Goal: Task Accomplishment & Management: Manage account settings

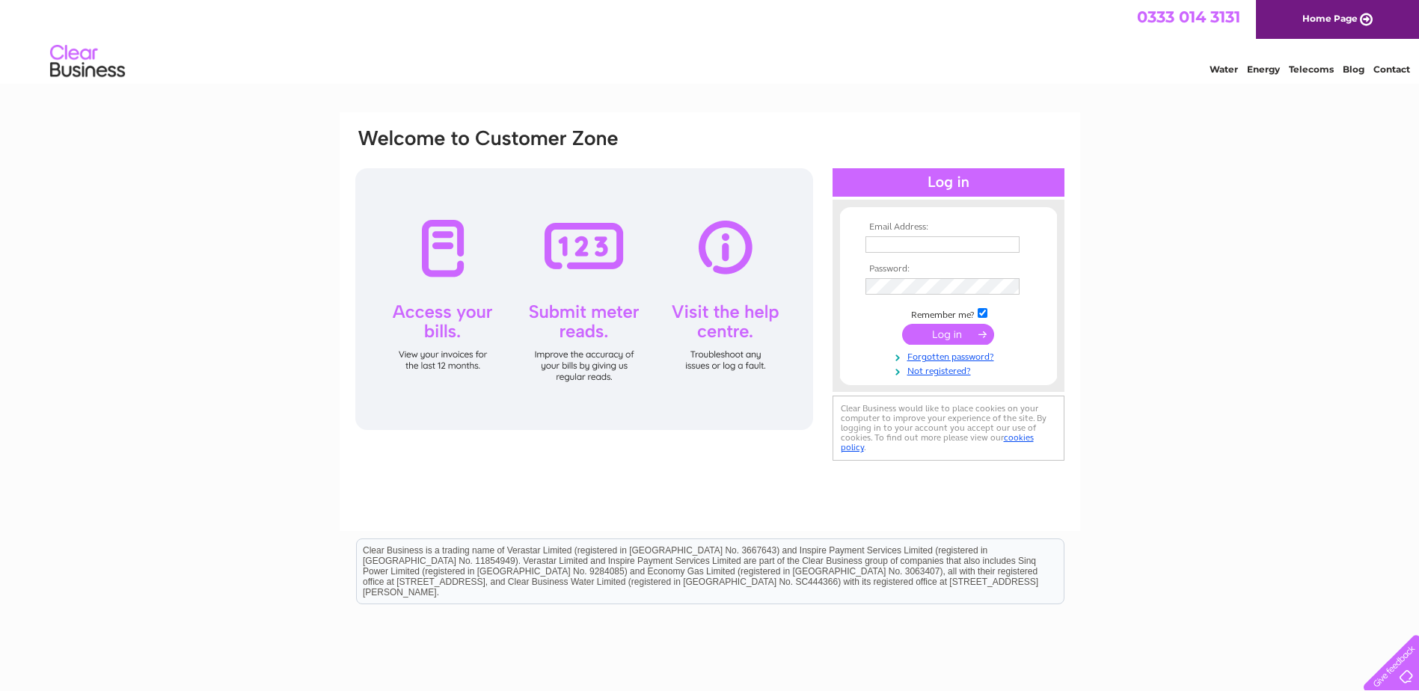
type input "BUMBLES-PLANT-CENTRE@OUTLOOK.COM"
click at [914, 337] on input "submit" at bounding box center [948, 334] width 92 height 21
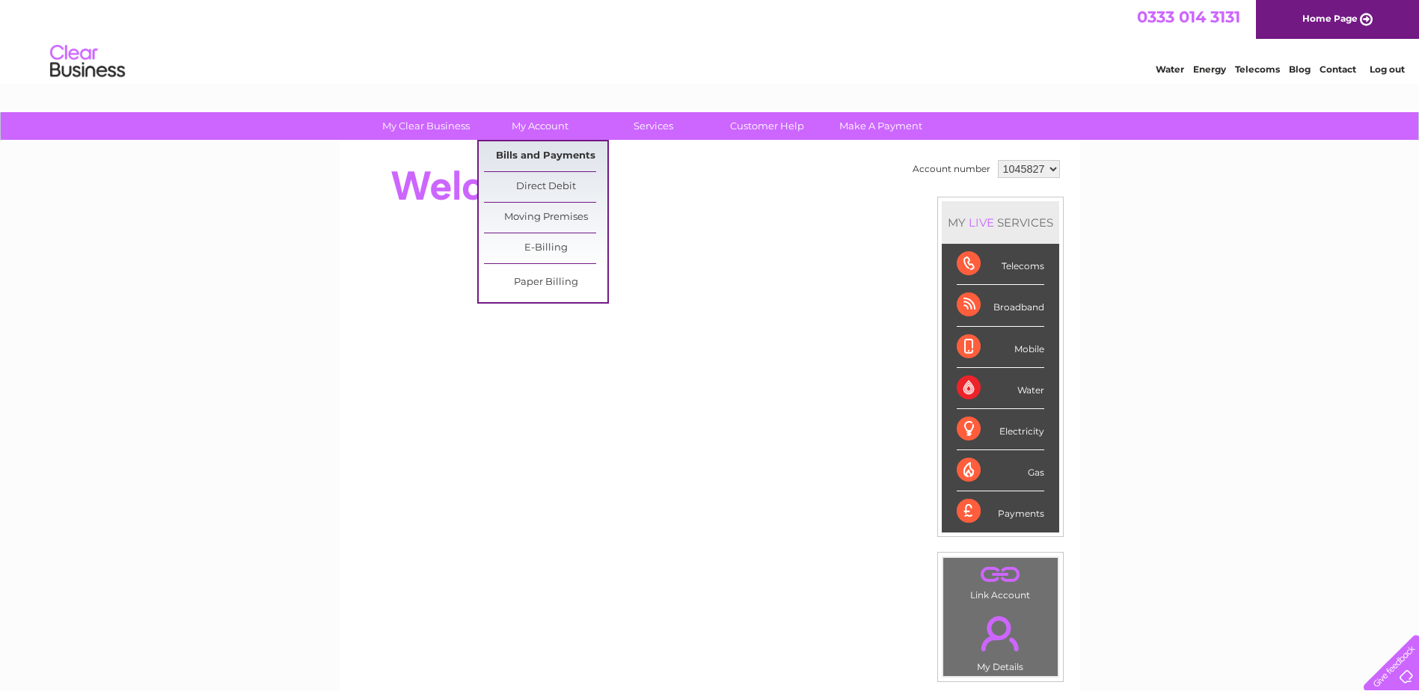
click at [543, 159] on link "Bills and Payments" at bounding box center [545, 156] width 123 height 30
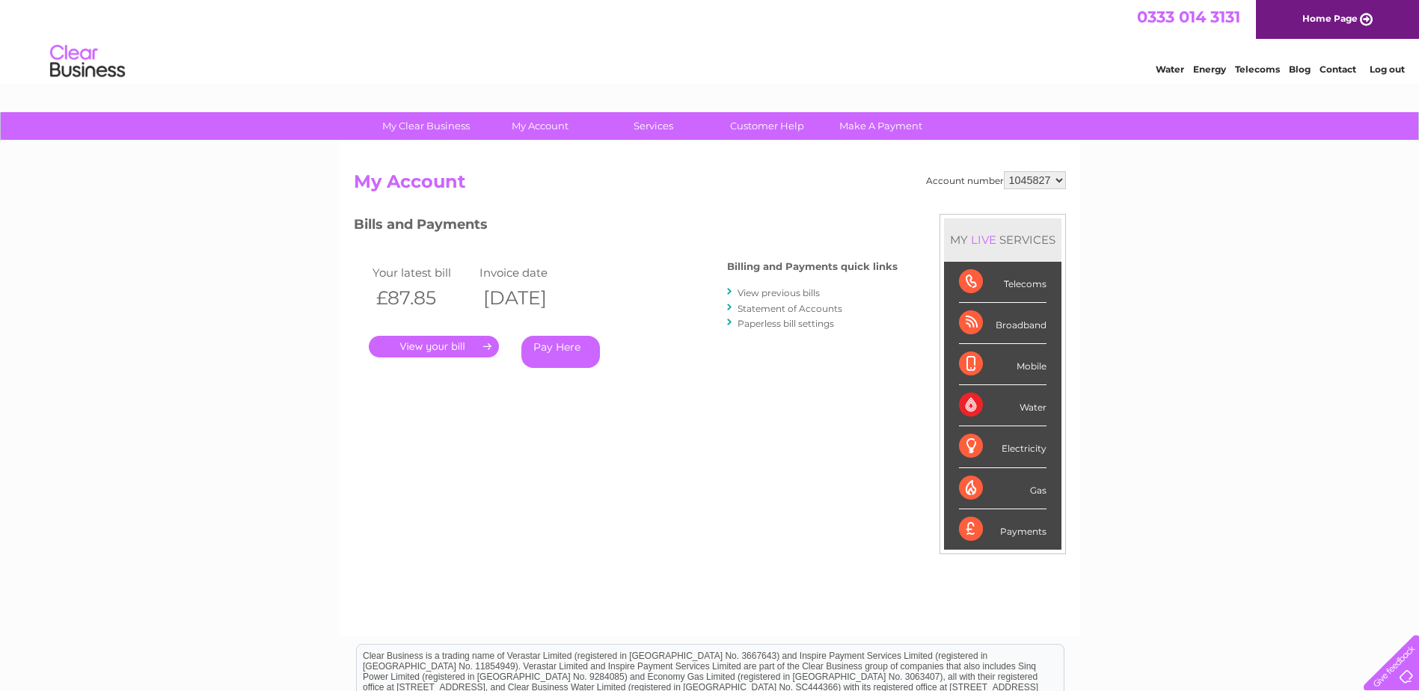
click at [429, 346] on link "." at bounding box center [434, 347] width 130 height 22
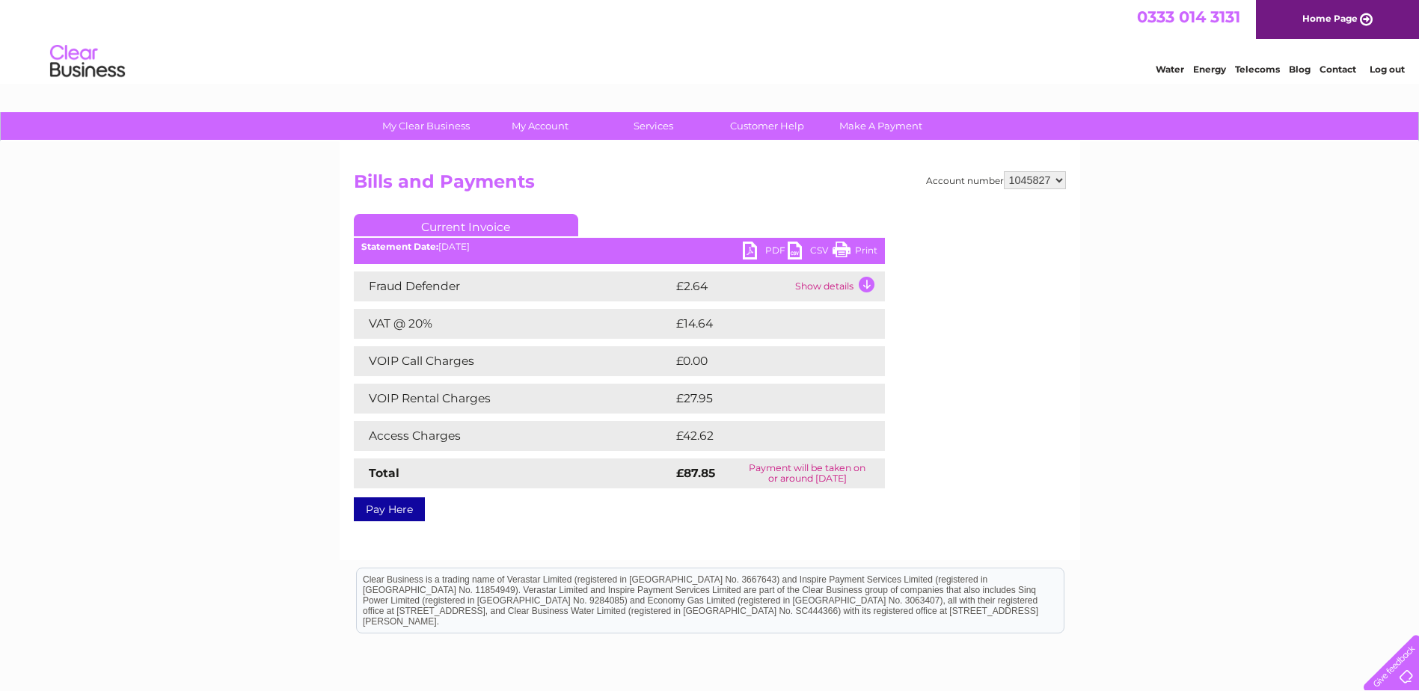
click at [851, 249] on link "Print" at bounding box center [855, 253] width 45 height 22
click at [385, 507] on link "Pay Here" at bounding box center [389, 510] width 71 height 24
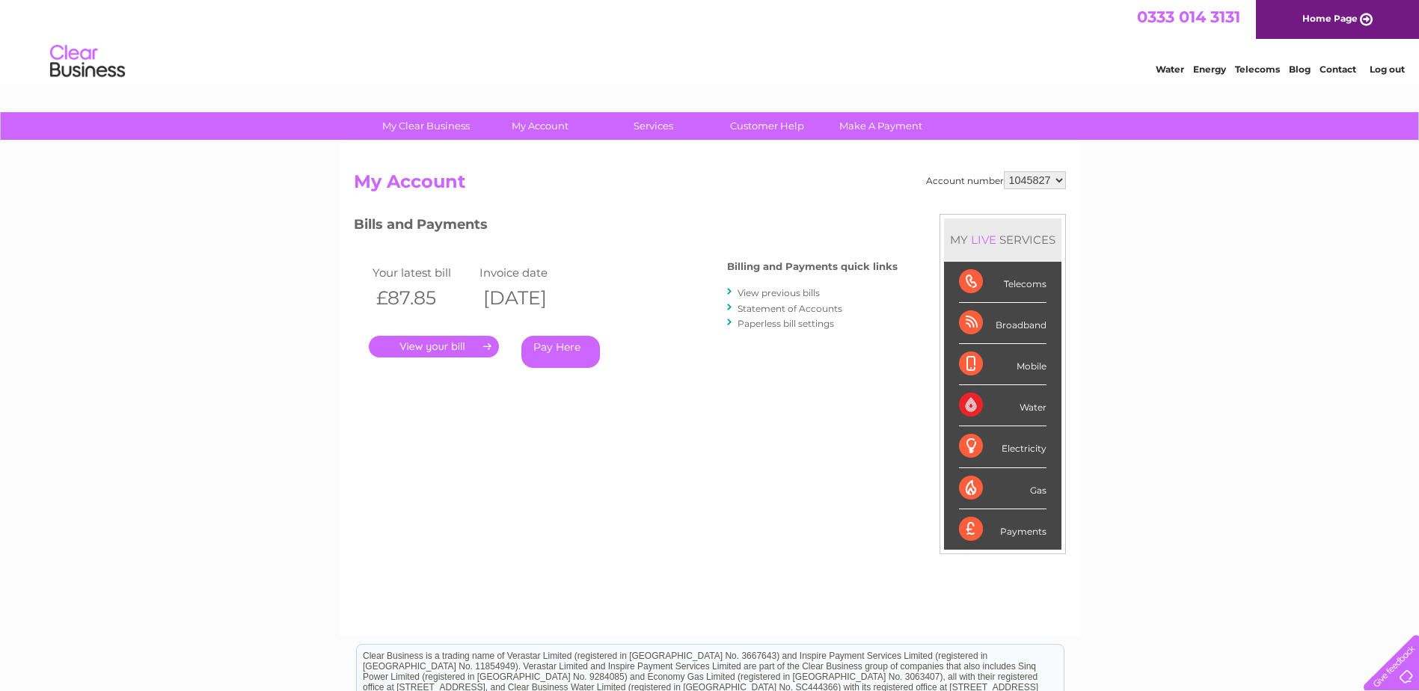
click at [442, 346] on link "." at bounding box center [434, 347] width 130 height 22
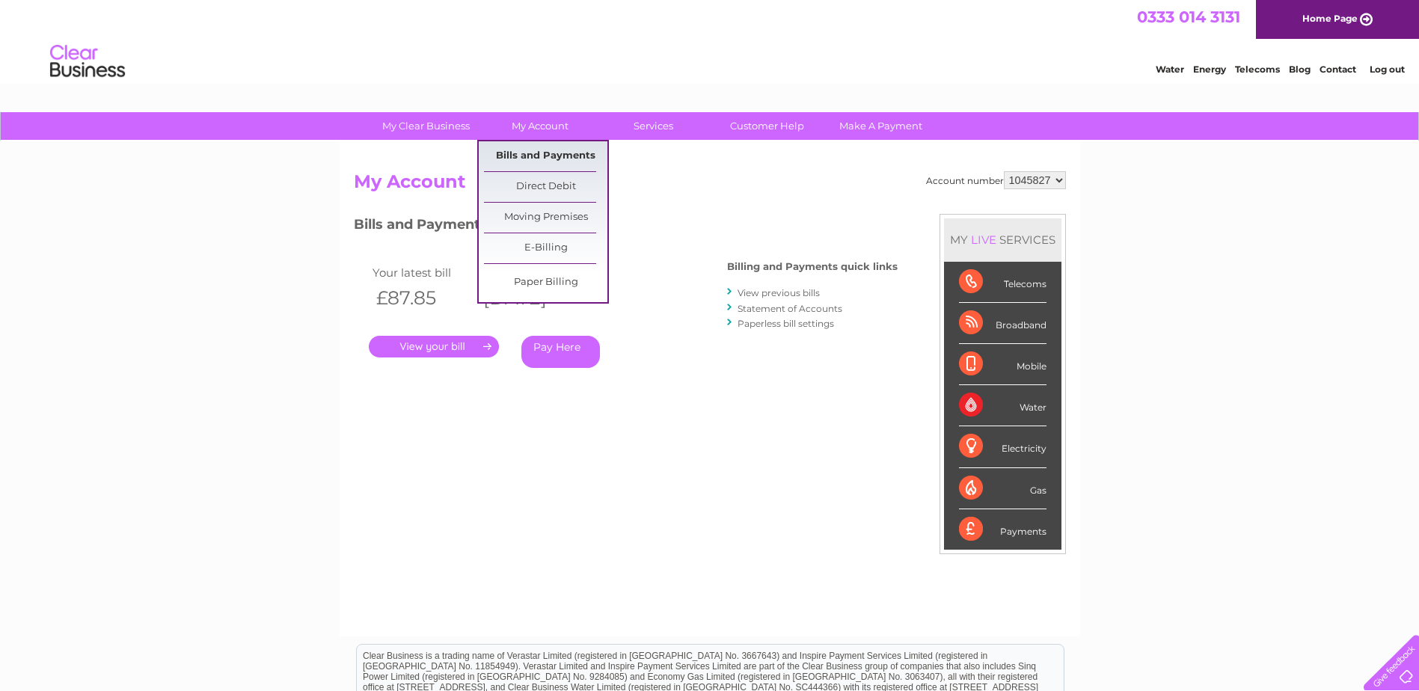
click at [528, 153] on link "Bills and Payments" at bounding box center [545, 156] width 123 height 30
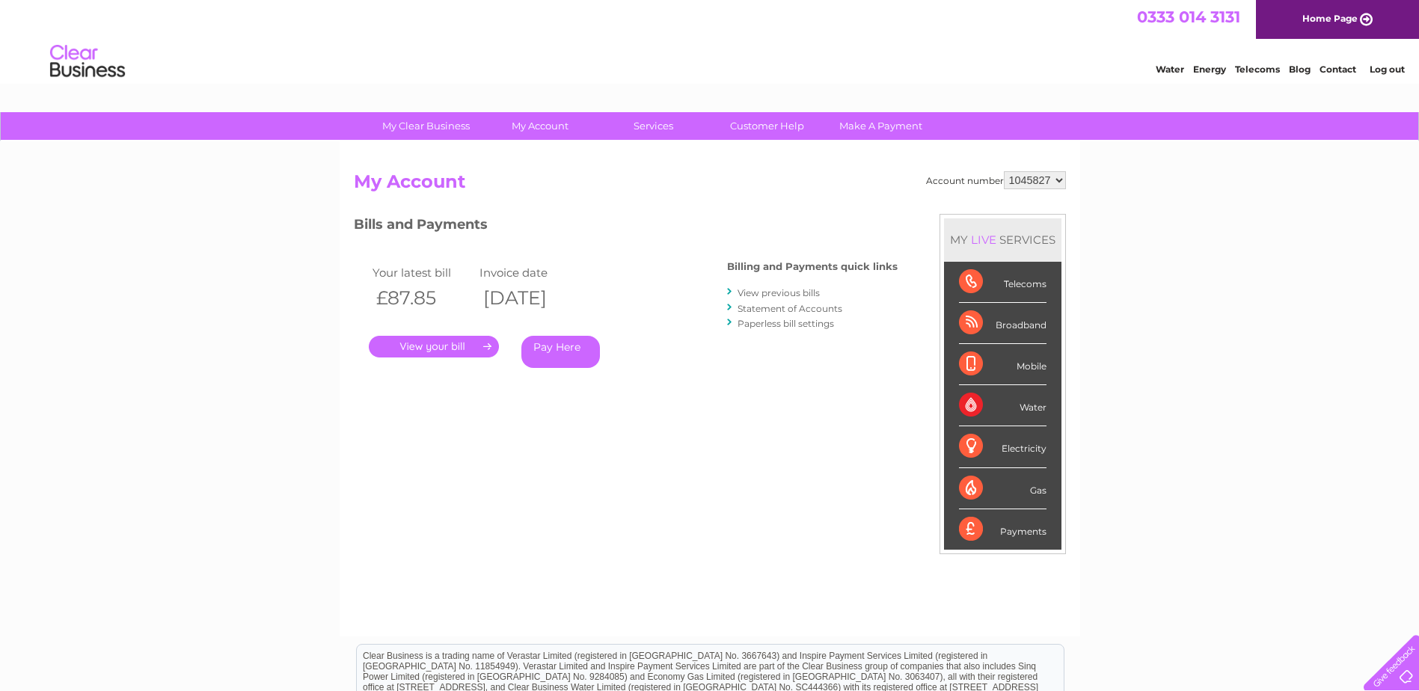
click at [409, 353] on link "." at bounding box center [434, 347] width 130 height 22
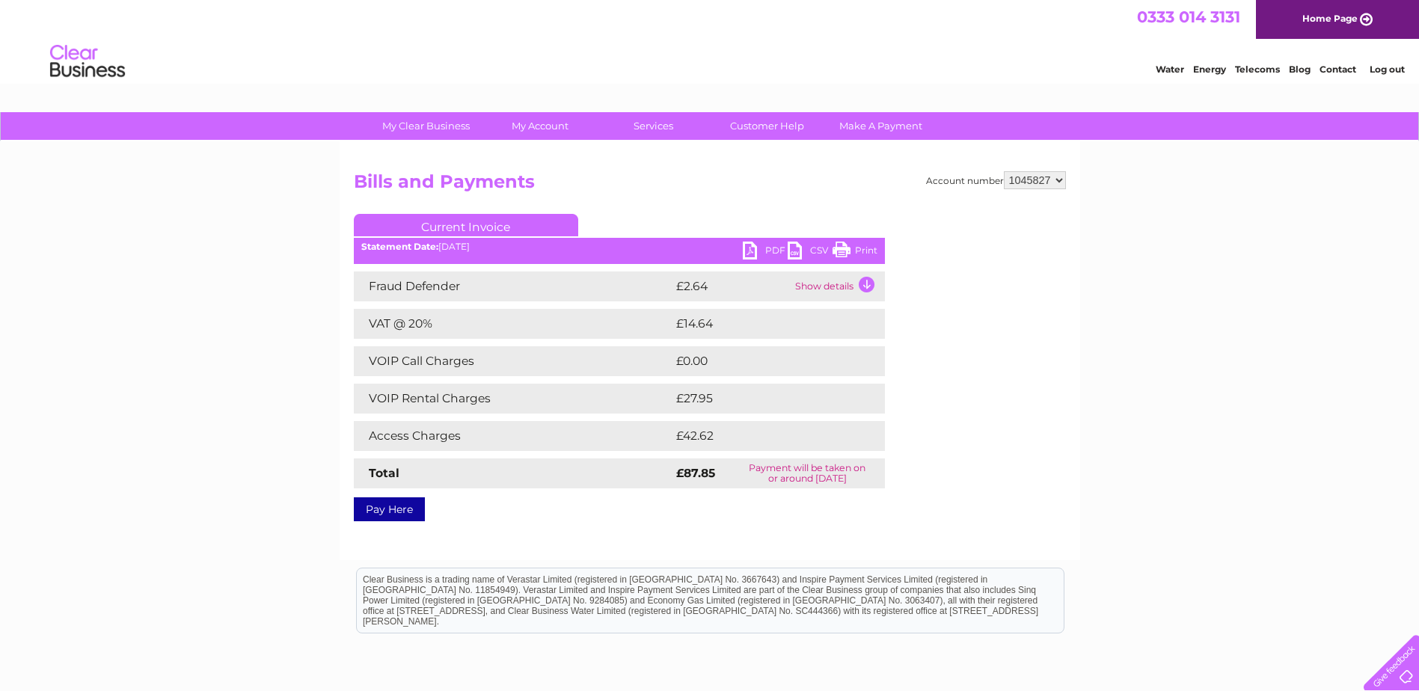
click at [868, 241] on ul "Current Invoice" at bounding box center [619, 228] width 531 height 28
click at [866, 245] on link "Print" at bounding box center [855, 253] width 45 height 22
